Goal: Transaction & Acquisition: Book appointment/travel/reservation

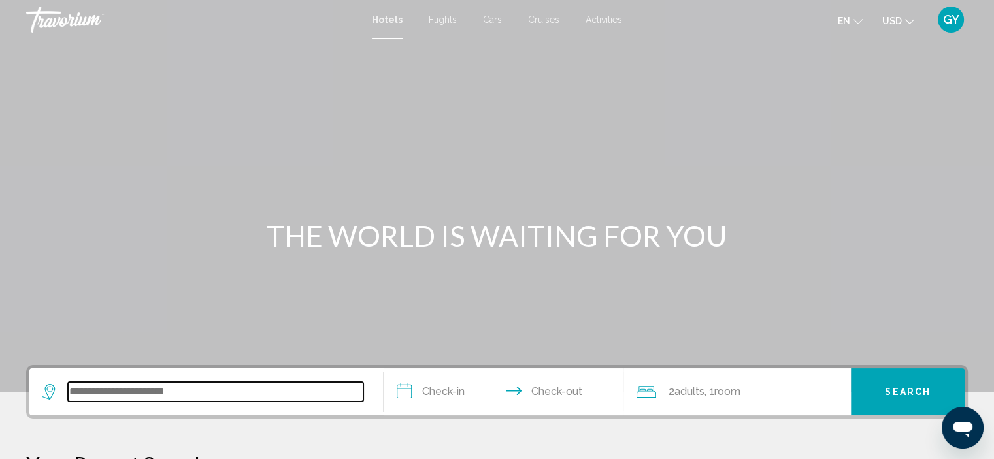
click at [106, 387] on input "Search widget" at bounding box center [215, 392] width 295 height 20
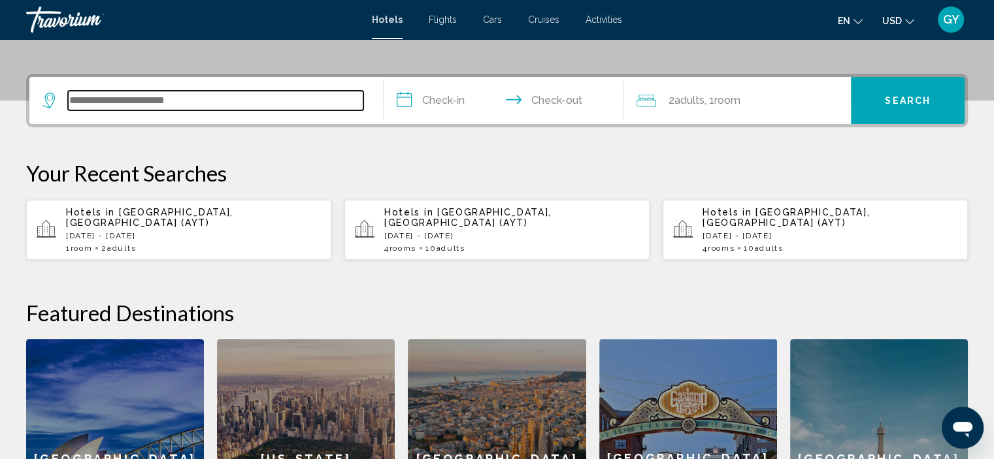
scroll to position [322, 0]
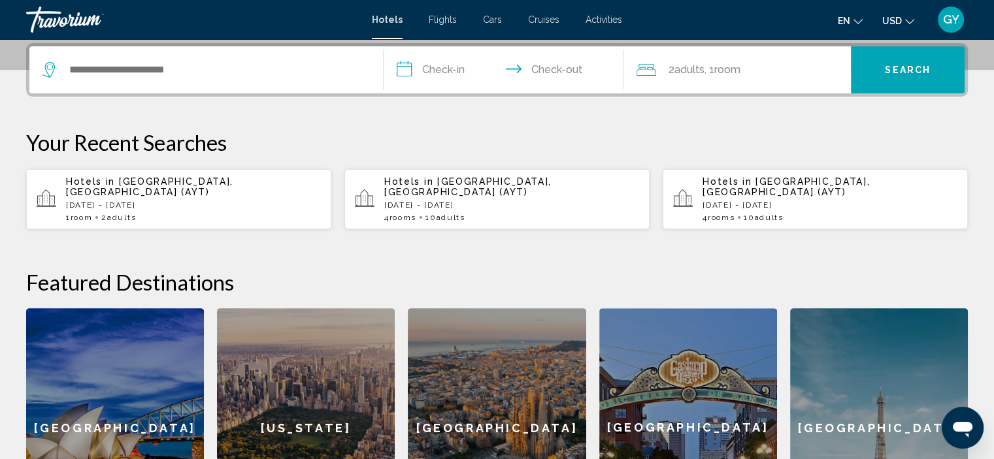
click at [188, 182] on span "[GEOGRAPHIC_DATA], [GEOGRAPHIC_DATA] (AYT)" at bounding box center [149, 186] width 167 height 21
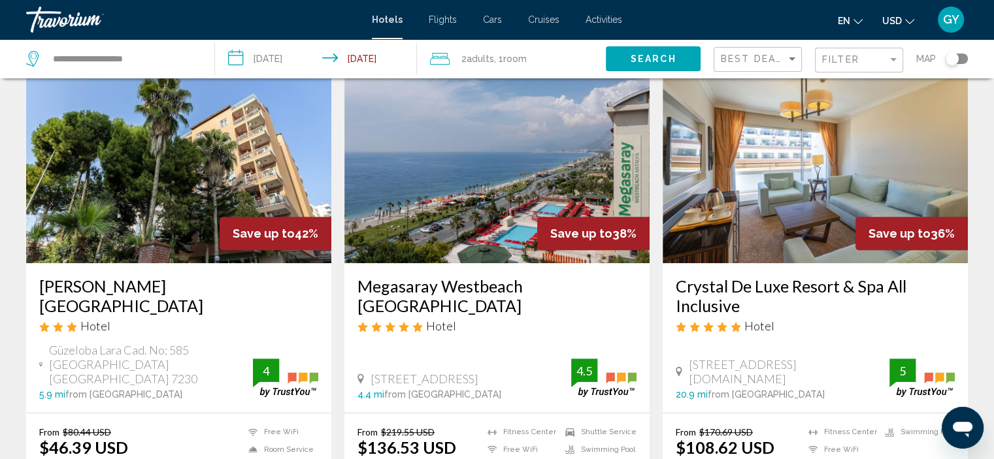
scroll to position [538, 0]
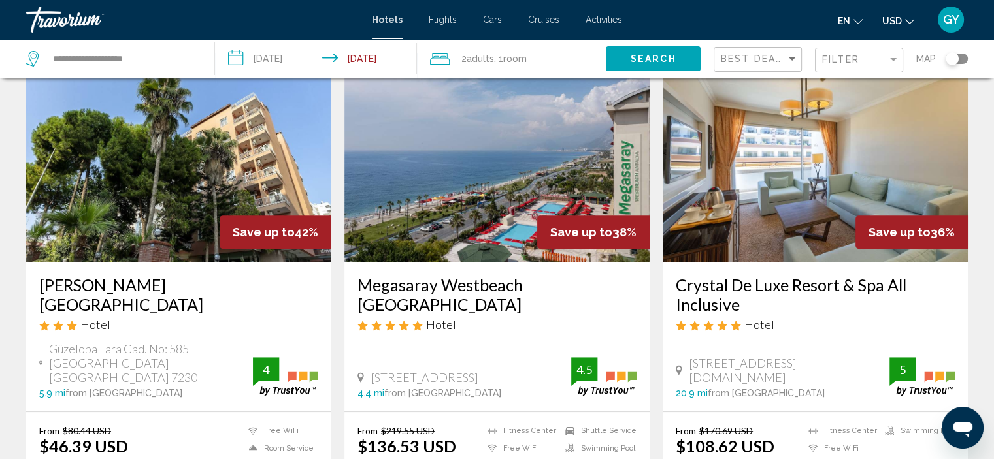
click at [427, 167] on img "Main content" at bounding box center [496, 157] width 305 height 209
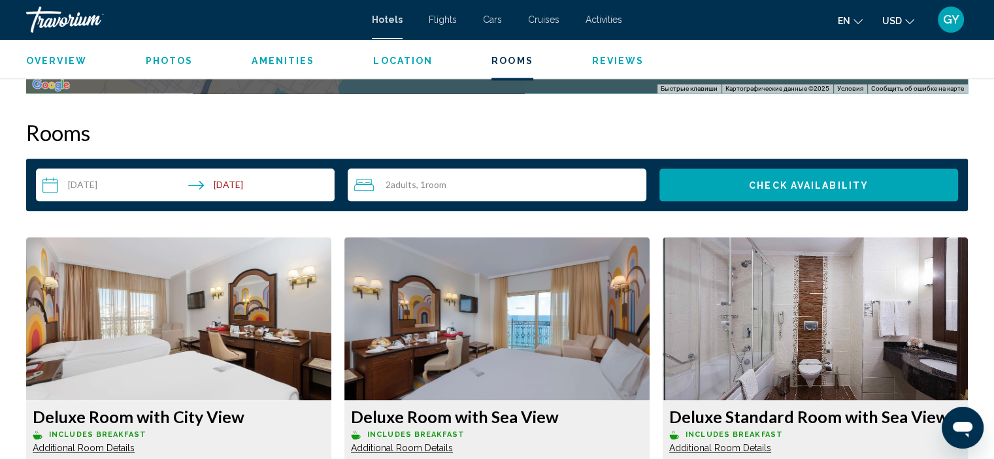
scroll to position [1649, 0]
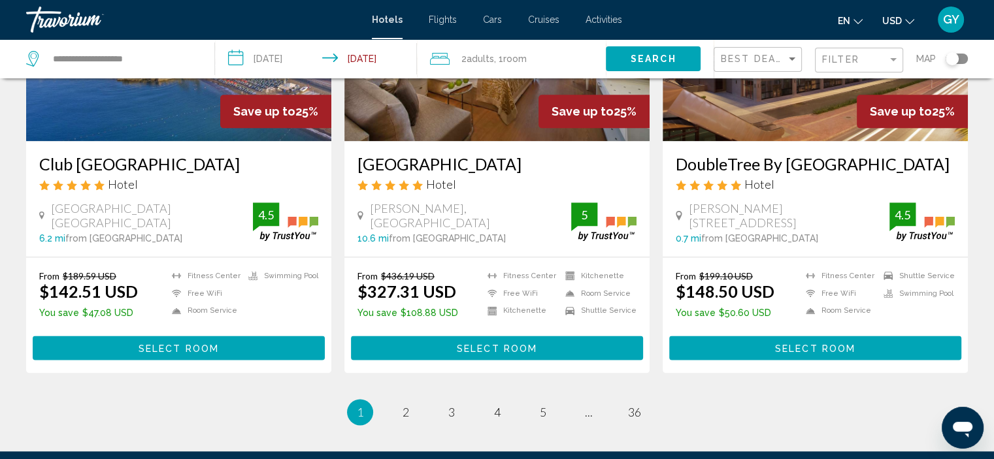
scroll to position [1681, 0]
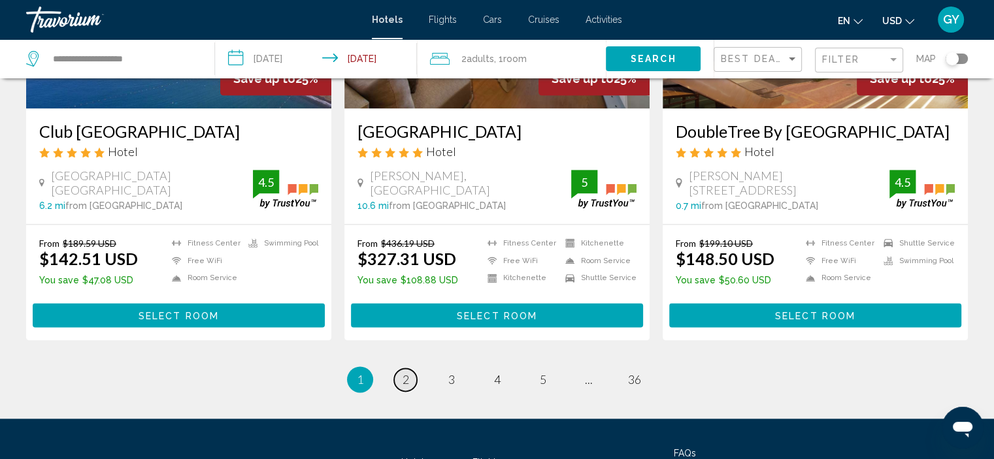
click at [408, 372] on span "2" at bounding box center [406, 379] width 7 height 14
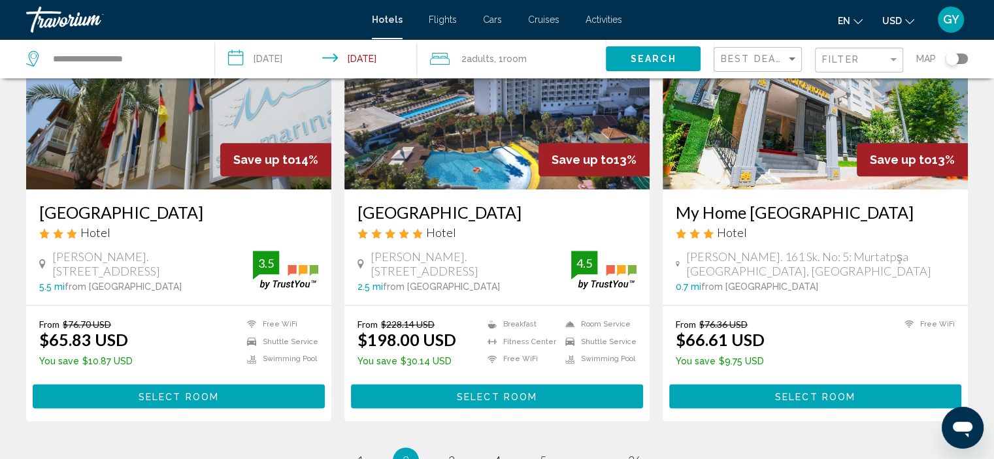
scroll to position [1567, 0]
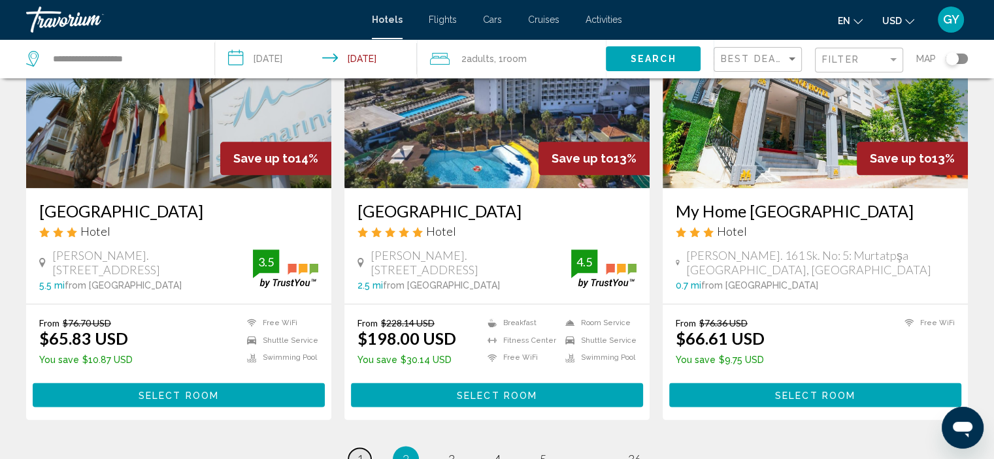
click at [358, 452] on span "1" at bounding box center [360, 459] width 7 height 14
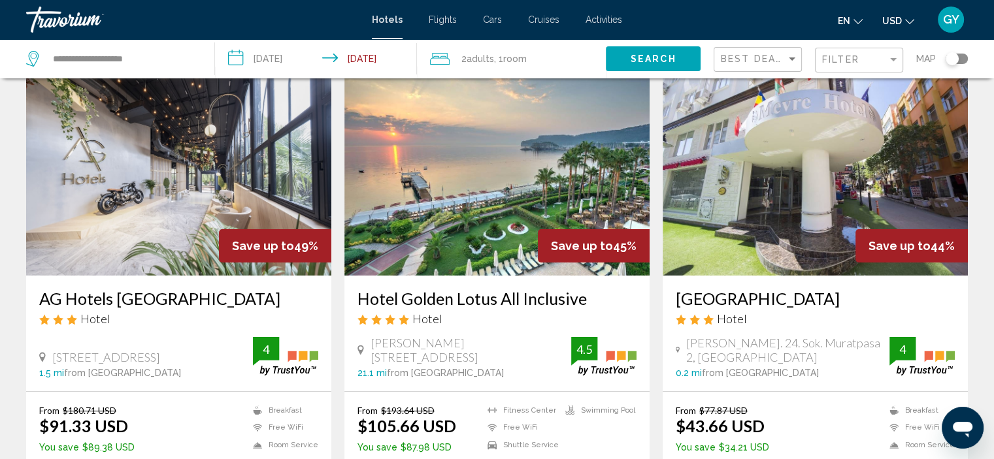
scroll to position [63, 0]
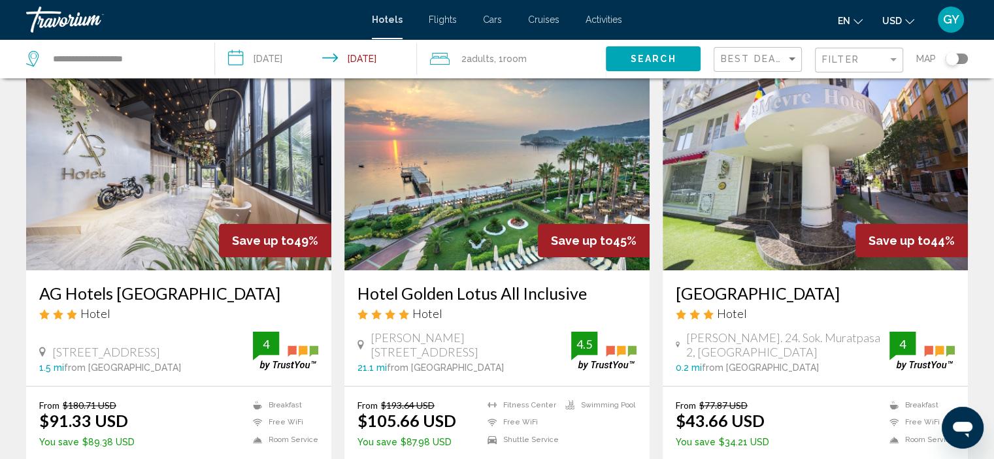
click at [457, 239] on img "Main content" at bounding box center [496, 165] width 305 height 209
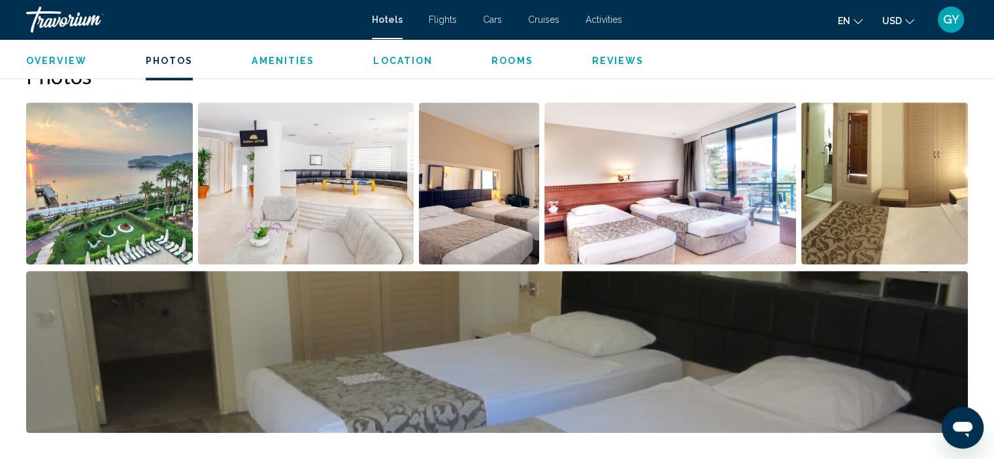
scroll to position [593, 0]
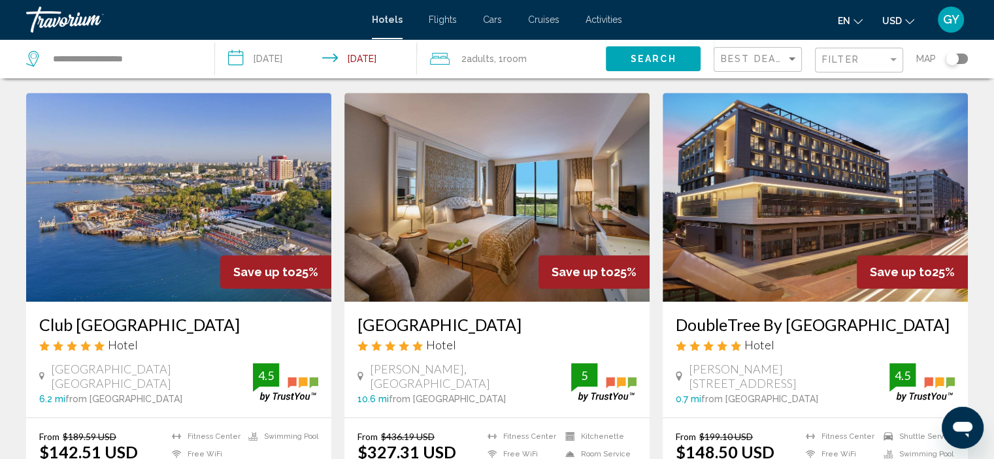
scroll to position [1498, 0]
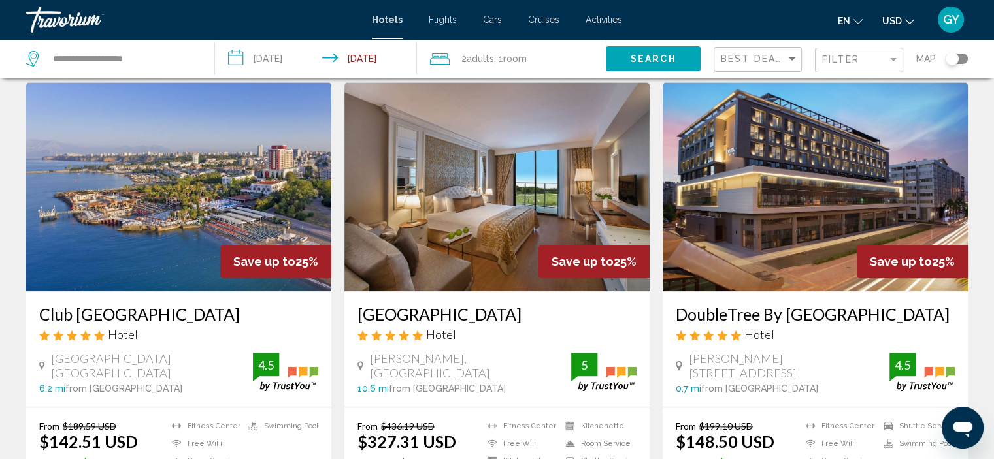
click at [170, 161] on img "Main content" at bounding box center [178, 186] width 305 height 209
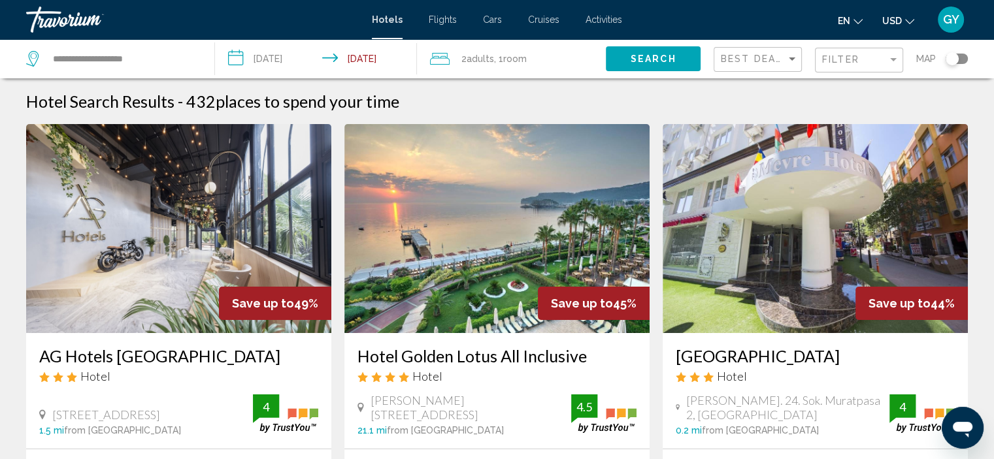
click at [440, 58] on icon "Travelers: 2 adults, 0 children" at bounding box center [440, 59] width 20 height 12
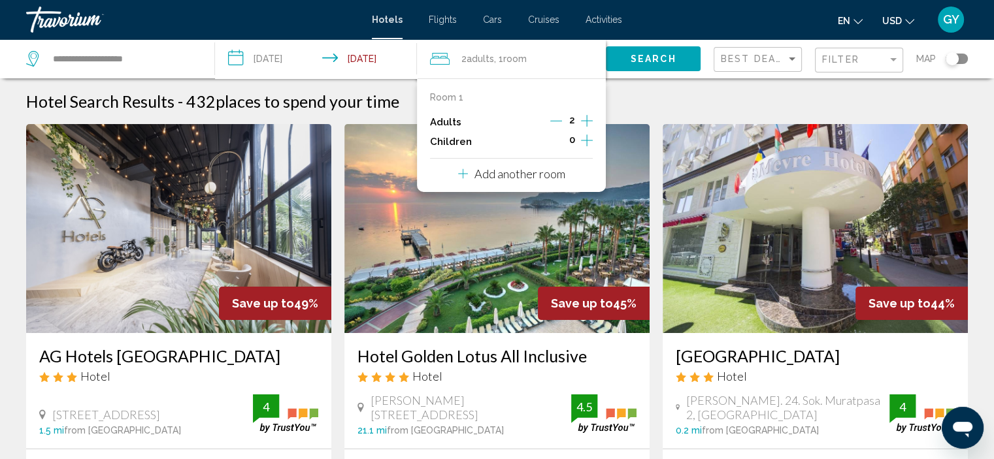
click at [537, 176] on p "Add another room" at bounding box center [519, 174] width 91 height 14
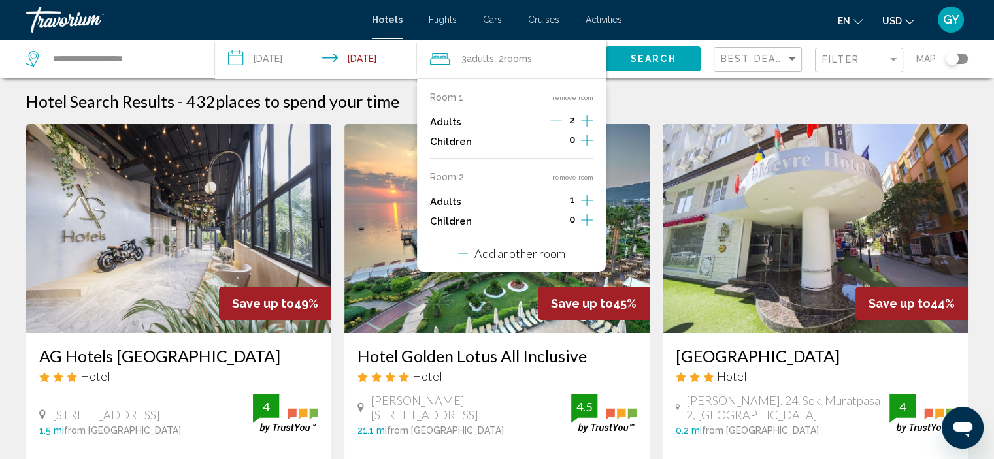
click at [588, 129] on icon "Increment adults" at bounding box center [587, 121] width 12 height 16
click at [525, 258] on p "Add another room" at bounding box center [519, 253] width 91 height 14
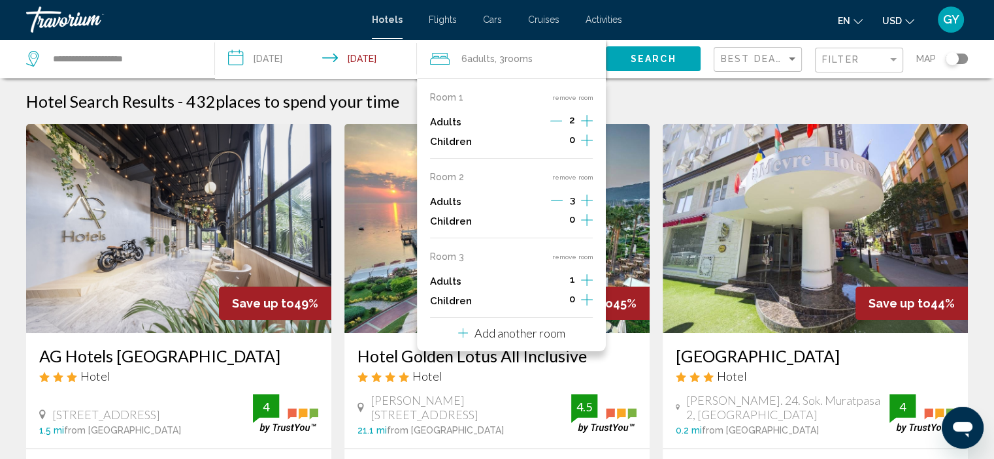
click at [585, 129] on icon "Increment adults" at bounding box center [587, 121] width 12 height 16
click at [519, 335] on p "Add another room" at bounding box center [519, 333] width 91 height 14
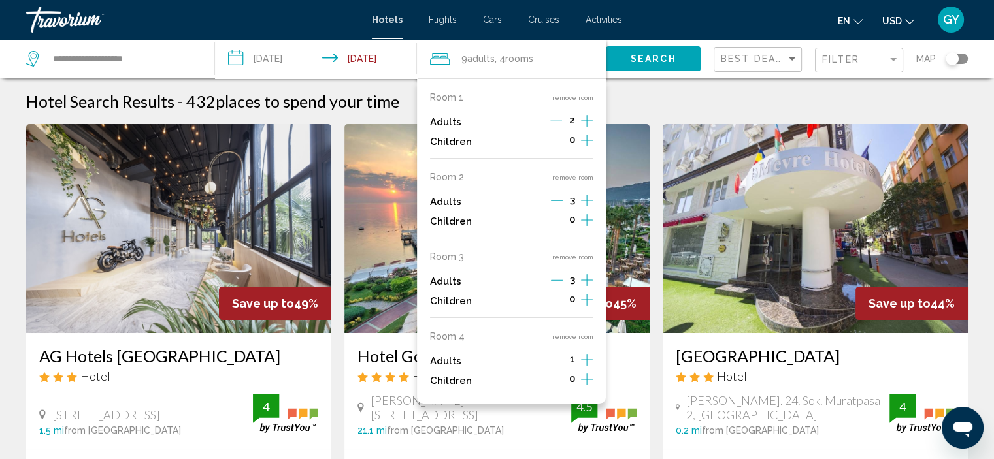
click at [585, 129] on icon "Increment adults" at bounding box center [587, 121] width 12 height 16
click at [687, 54] on button "Search" at bounding box center [653, 58] width 95 height 24
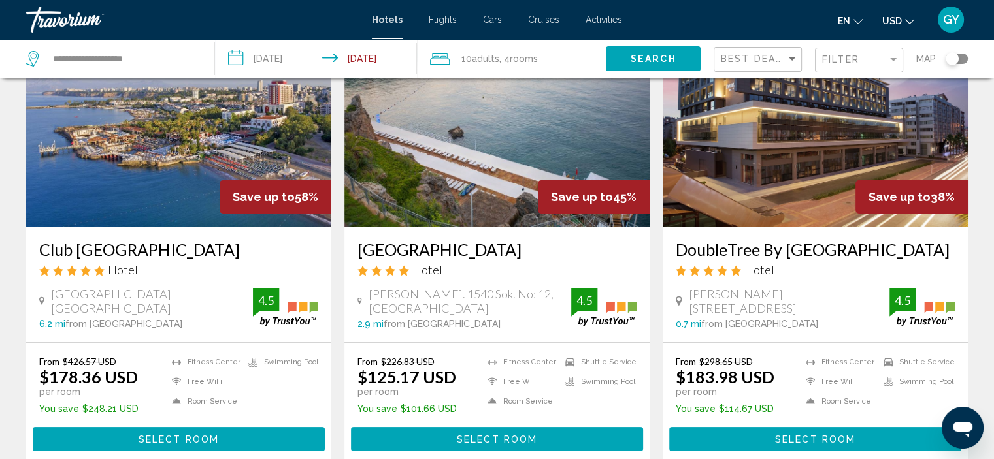
scroll to position [109, 0]
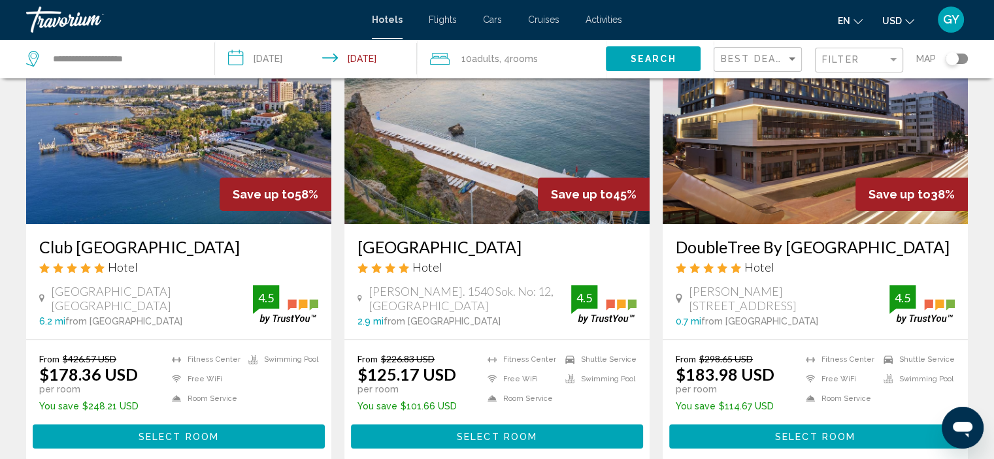
click at [206, 156] on img "Main content" at bounding box center [178, 119] width 305 height 209
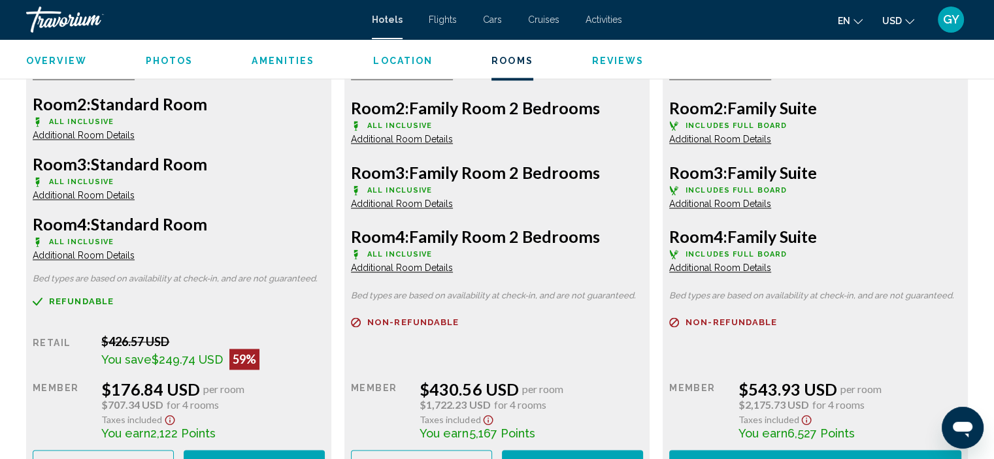
scroll to position [1986, 0]
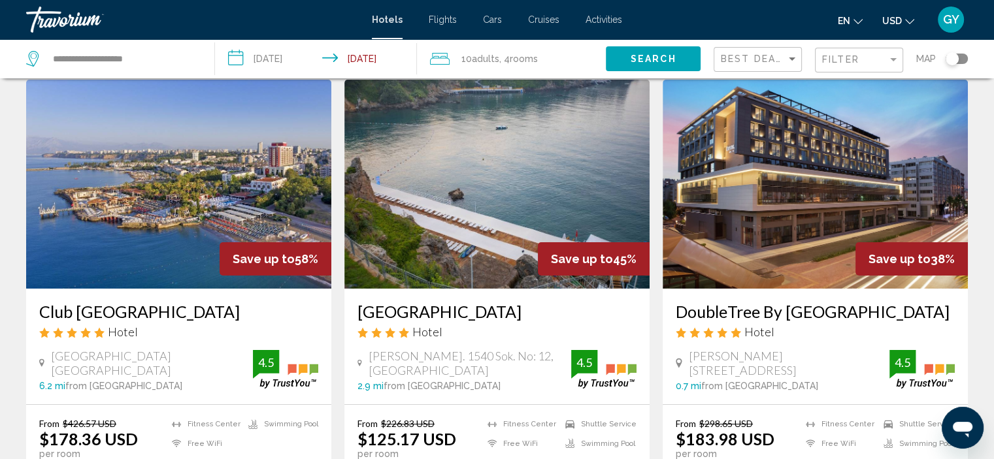
scroll to position [44, 0]
click at [209, 223] on img "Main content" at bounding box center [178, 184] width 305 height 209
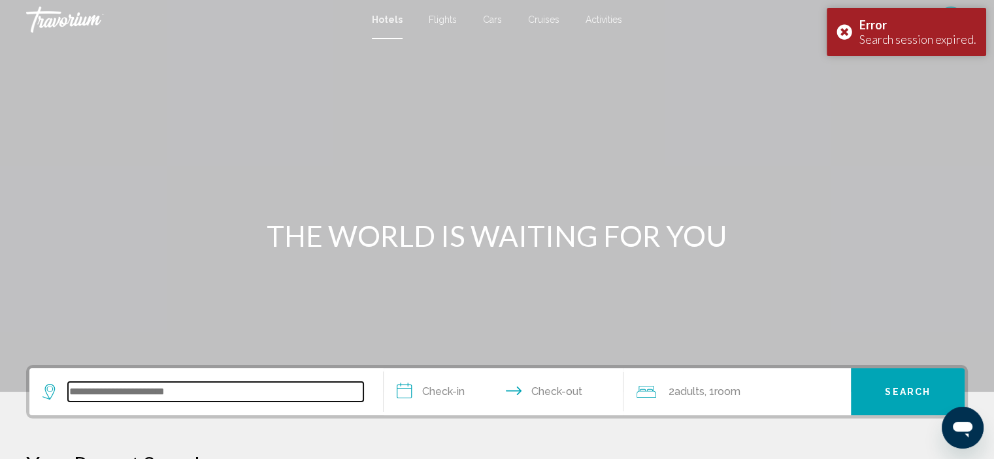
click at [116, 385] on input "Search widget" at bounding box center [215, 392] width 295 height 20
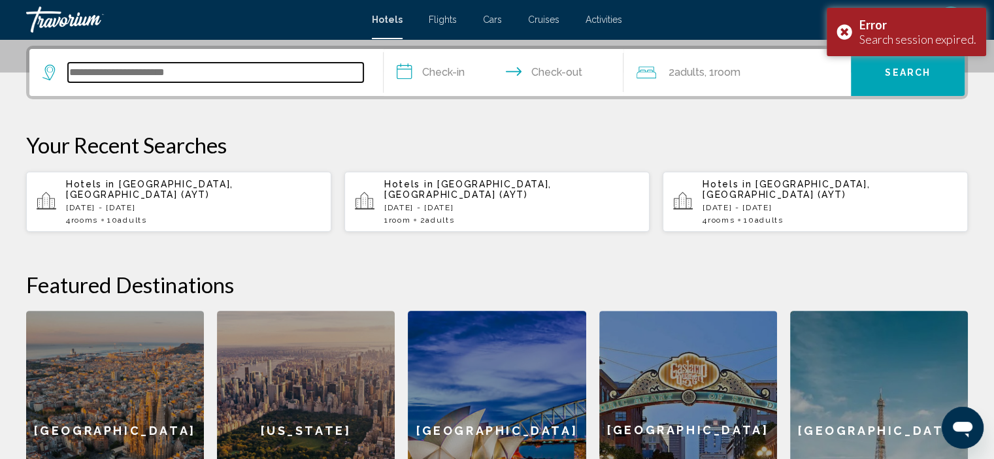
scroll to position [322, 0]
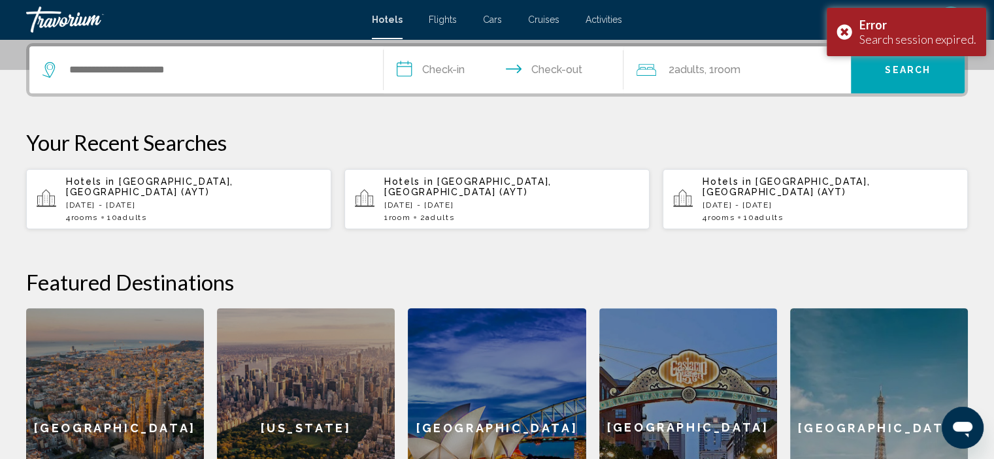
click at [165, 182] on span "[GEOGRAPHIC_DATA], [GEOGRAPHIC_DATA] (AYT)" at bounding box center [149, 186] width 167 height 21
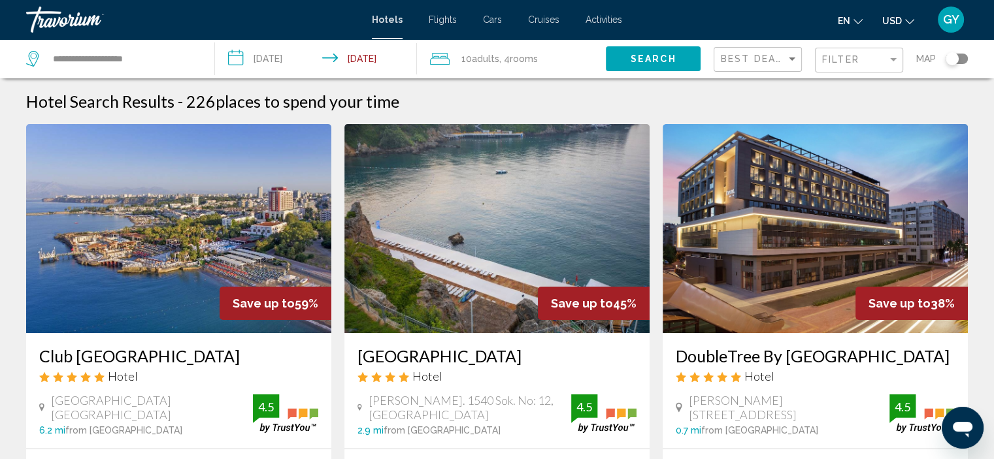
click at [128, 215] on img "Main content" at bounding box center [178, 228] width 305 height 209
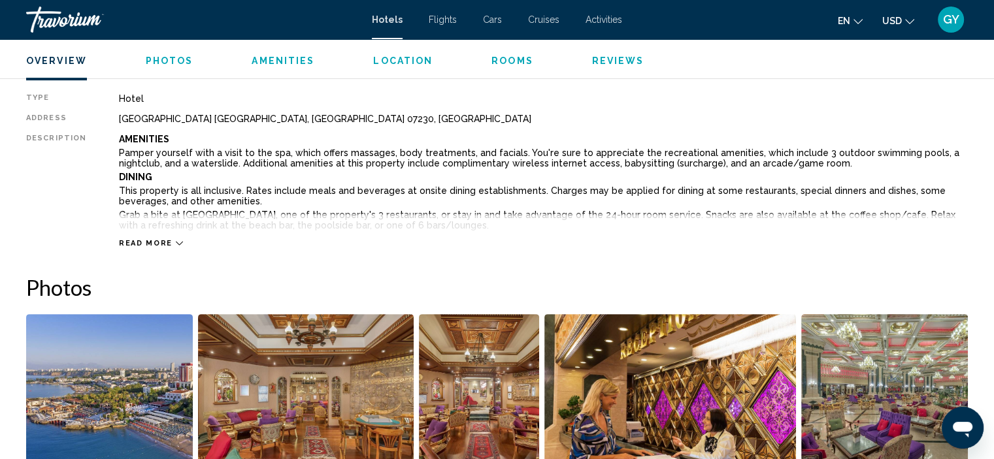
scroll to position [444, 0]
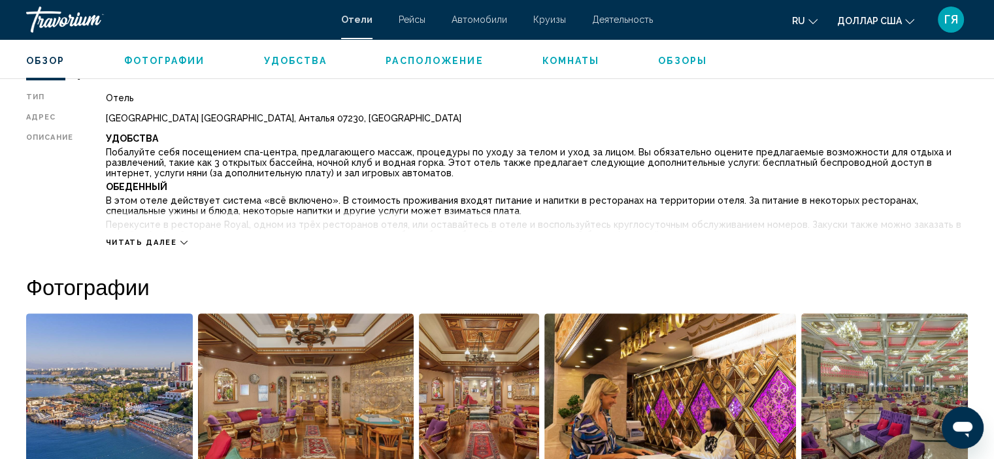
click at [180, 240] on icon "Основное содержание" at bounding box center [183, 242] width 7 height 7
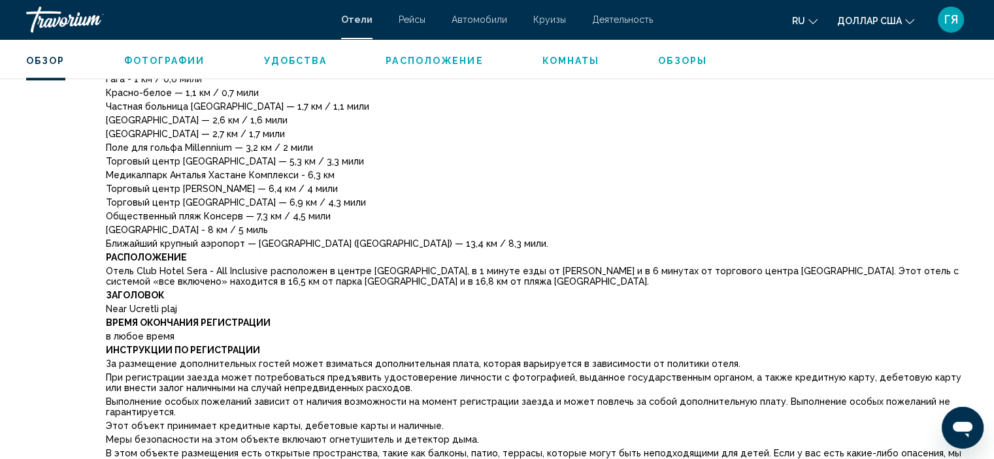
scroll to position [759, 0]
click at [179, 240] on font "Ближайший крупный аэропорт — [GEOGRAPHIC_DATA] ([GEOGRAPHIC_DATA]) — 13,4 км / …" at bounding box center [327, 243] width 442 height 10
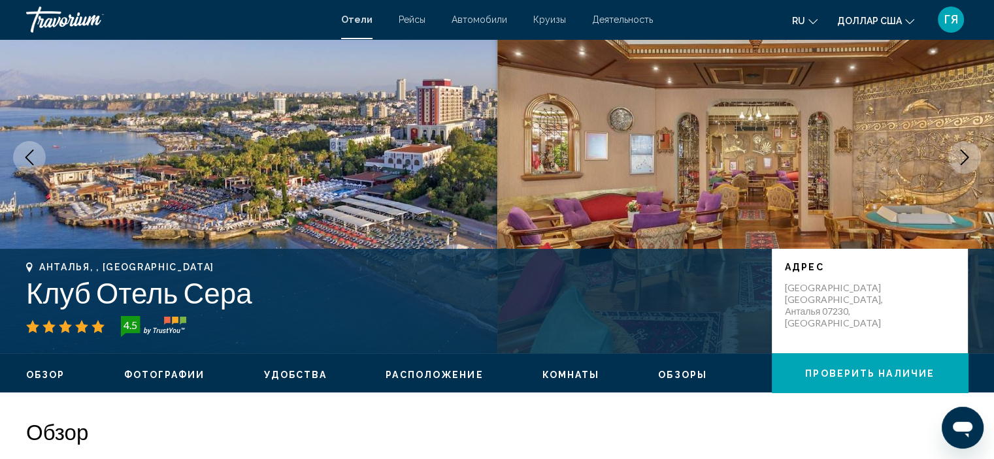
scroll to position [0, 0]
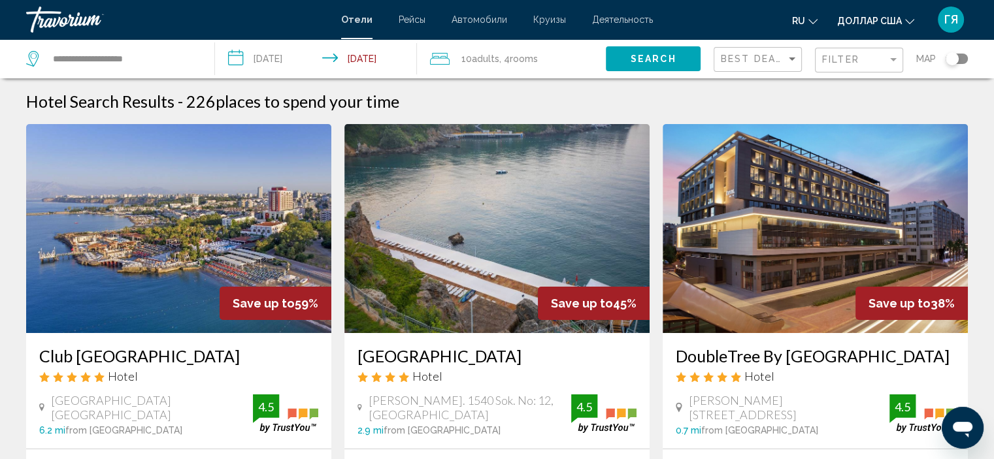
click at [179, 255] on img "Основное содержание" at bounding box center [178, 228] width 305 height 209
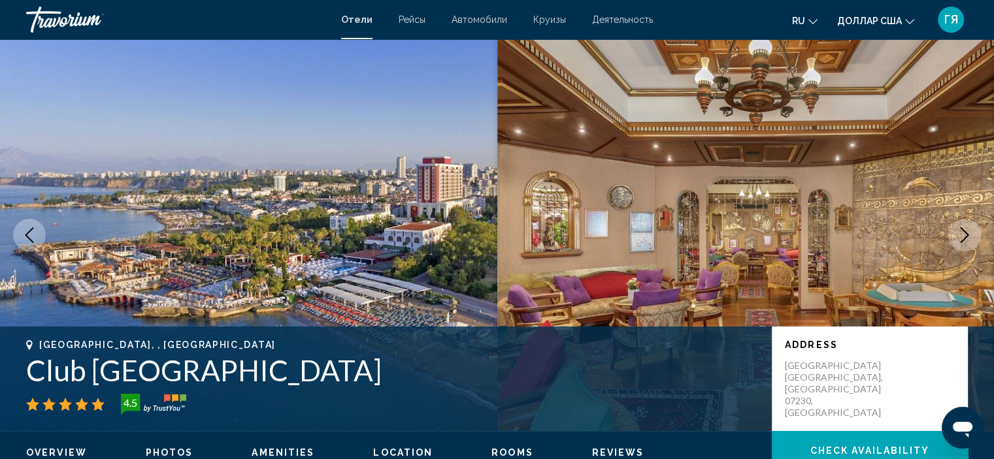
scroll to position [5, 0]
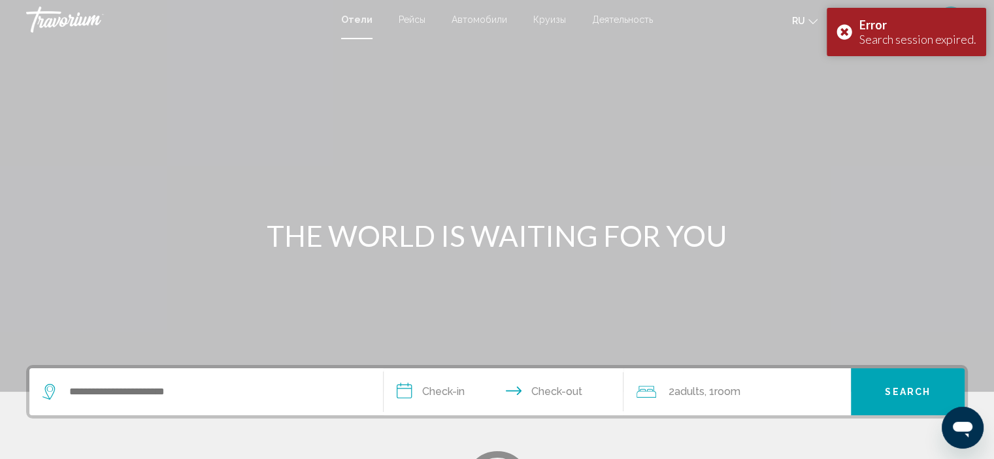
scroll to position [99, 0]
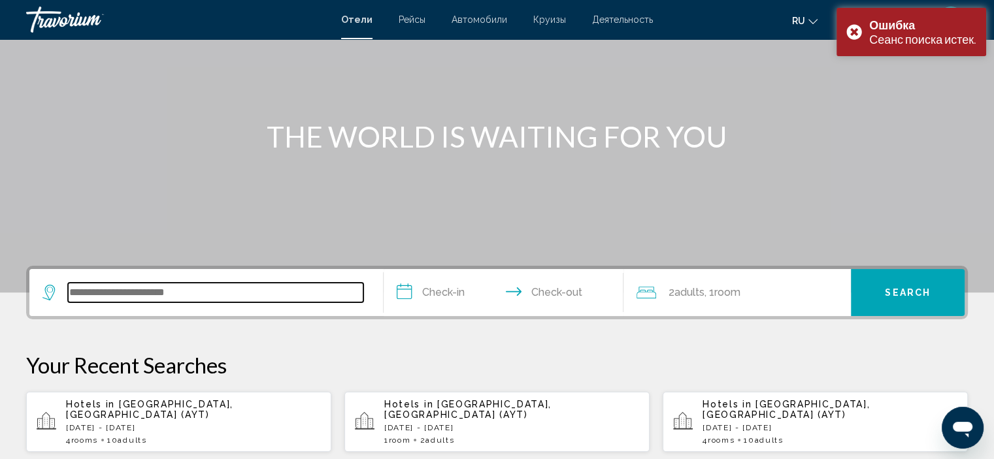
click at [127, 291] on input "Search widget" at bounding box center [215, 293] width 295 height 20
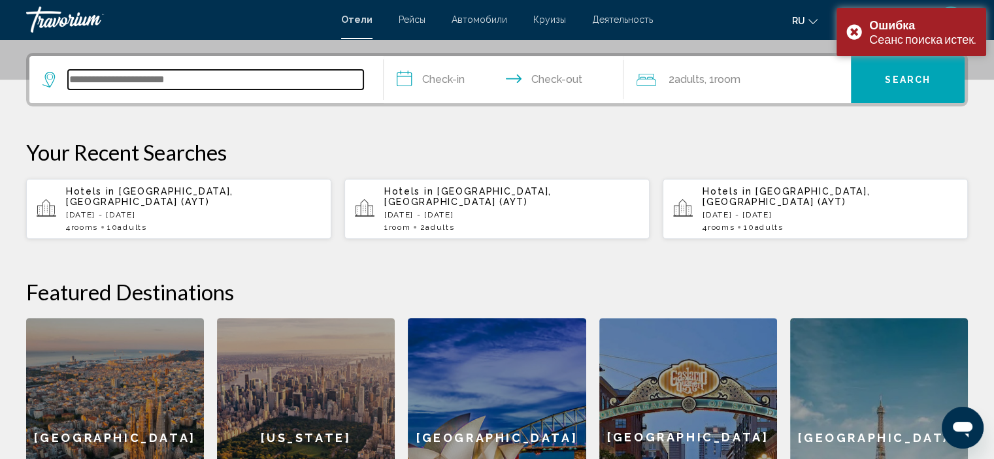
scroll to position [322, 0]
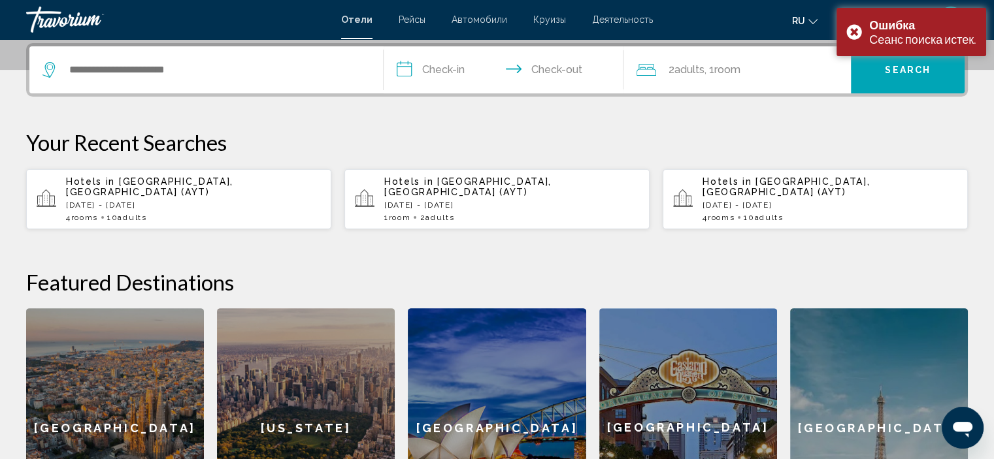
click at [186, 183] on span "[GEOGRAPHIC_DATA], [GEOGRAPHIC_DATA] (AYT)" at bounding box center [149, 186] width 167 height 21
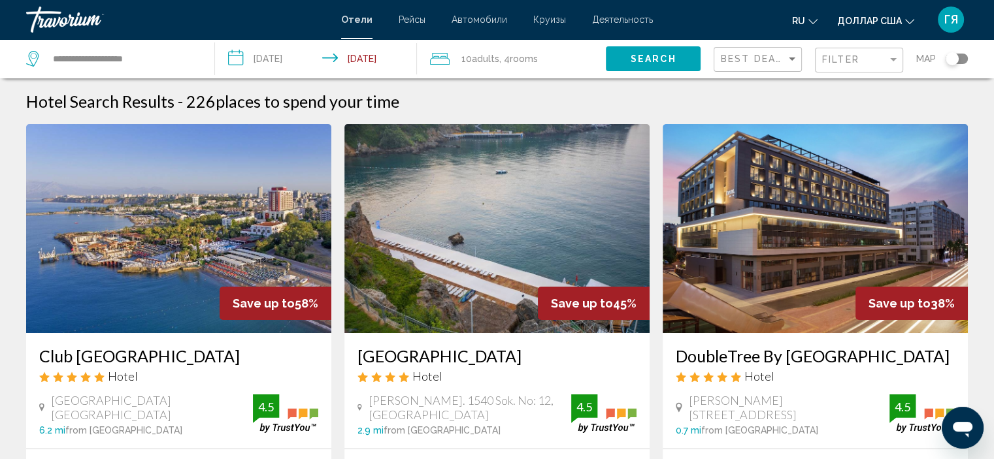
click at [156, 225] on img "Основное содержание" at bounding box center [178, 228] width 305 height 209
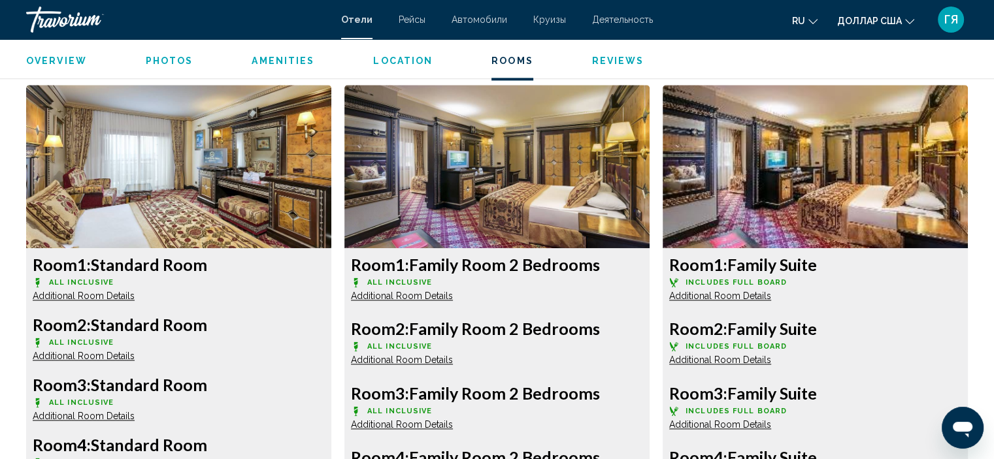
scroll to position [1766, 0]
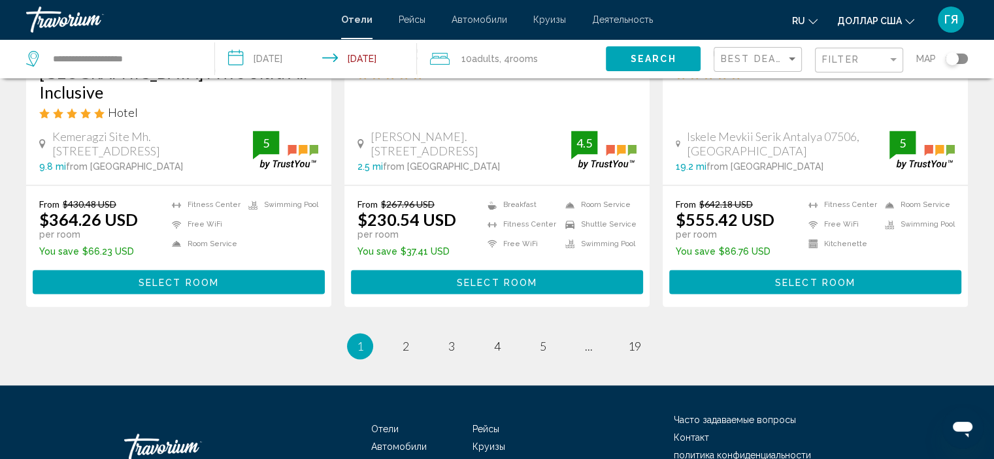
scroll to position [1743, 0]
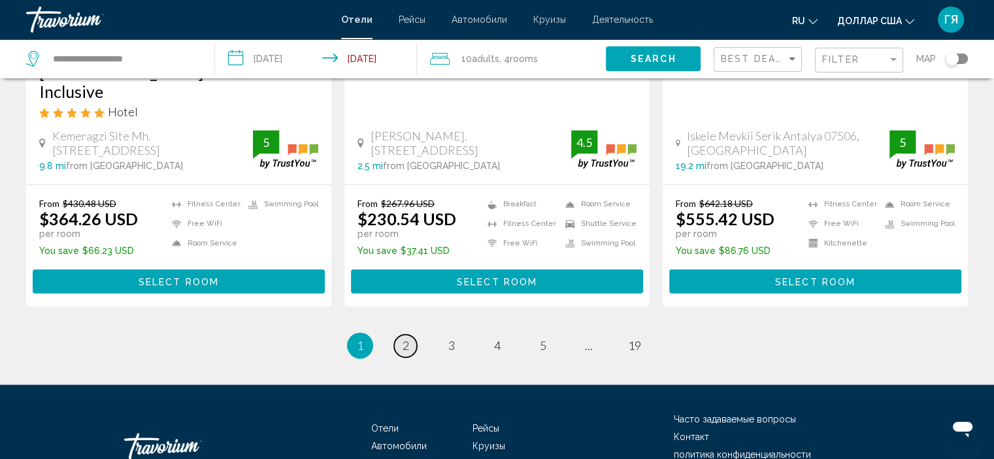
click at [408, 339] on span "2" at bounding box center [406, 345] width 7 height 14
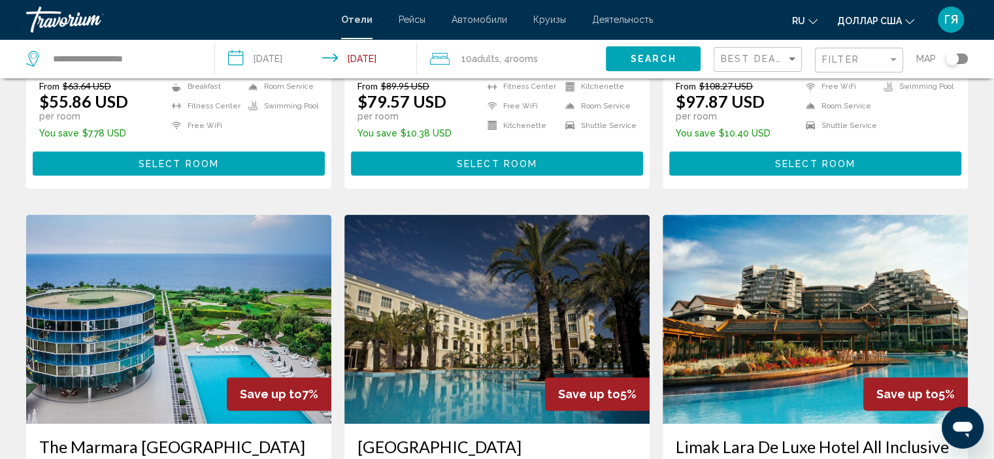
scroll to position [404, 0]
